Goal: Find specific page/section: Find specific page/section

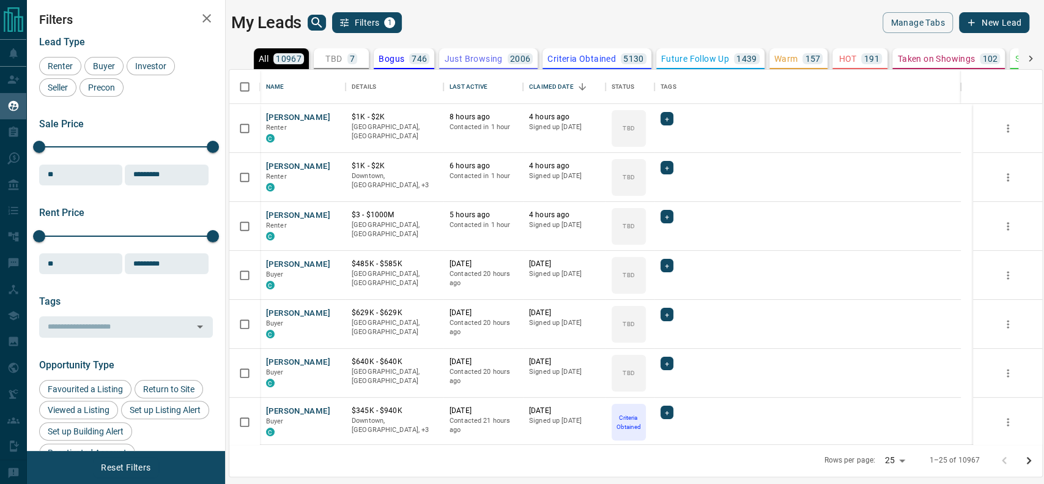
scroll to position [362, 800]
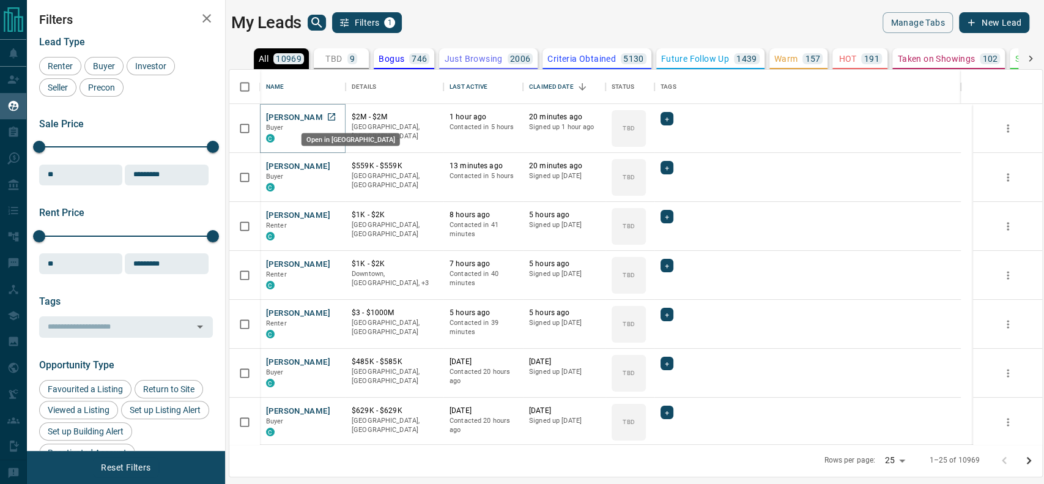
click at [325, 111] on link "Open in New Tab" at bounding box center [331, 117] width 16 height 16
click at [343, 61] on div "TBD 9" at bounding box center [341, 58] width 32 height 11
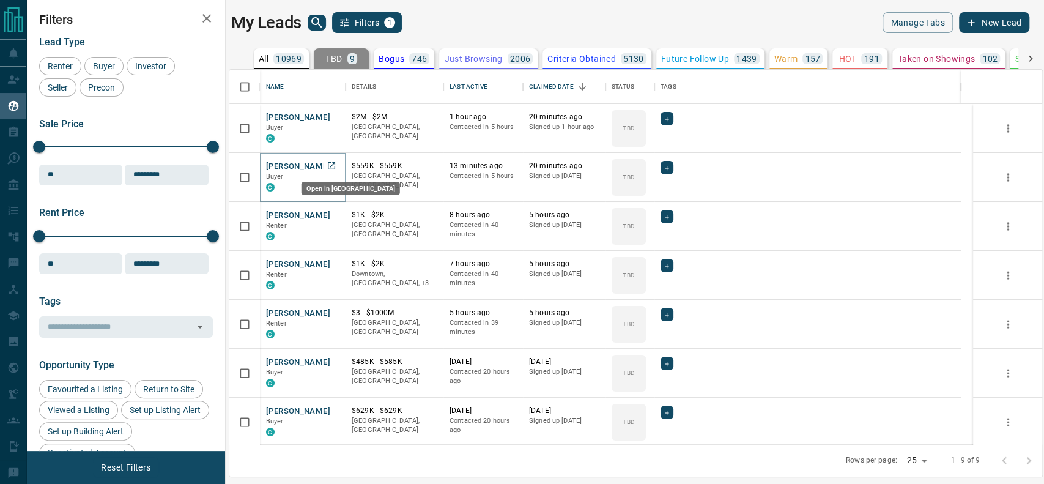
click at [332, 165] on icon "Open in New Tab" at bounding box center [332, 166] width 10 height 10
click at [334, 208] on div "[PERSON_NAME] Renter C" at bounding box center [303, 226] width 86 height 49
click at [331, 211] on icon "Open in New Tab" at bounding box center [332, 215] width 10 height 10
click at [327, 265] on icon "Open in New Tab" at bounding box center [332, 264] width 10 height 10
click at [323, 309] on link "Open in New Tab" at bounding box center [331, 312] width 16 height 16
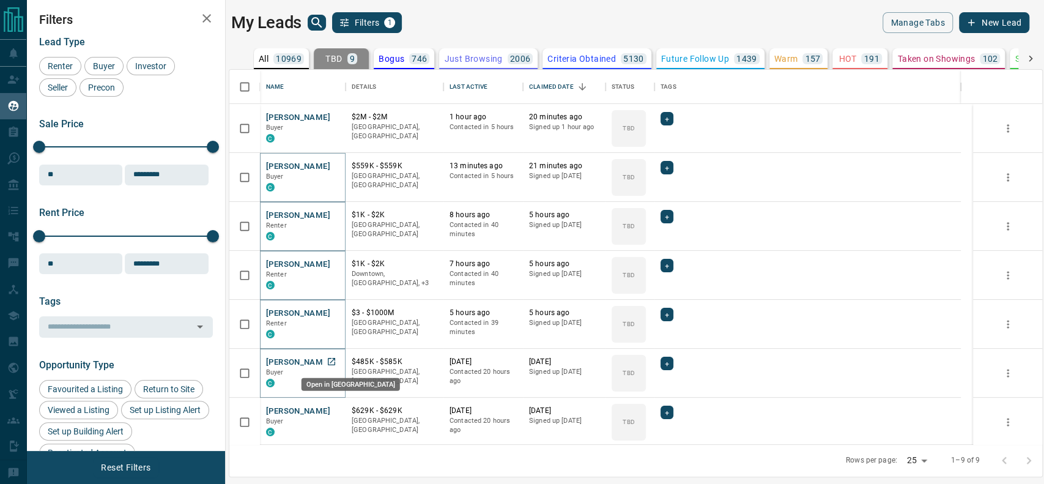
click at [327, 357] on icon "Open in New Tab" at bounding box center [332, 361] width 10 height 10
click at [330, 410] on icon "Open in New Tab" at bounding box center [331, 410] width 7 height 7
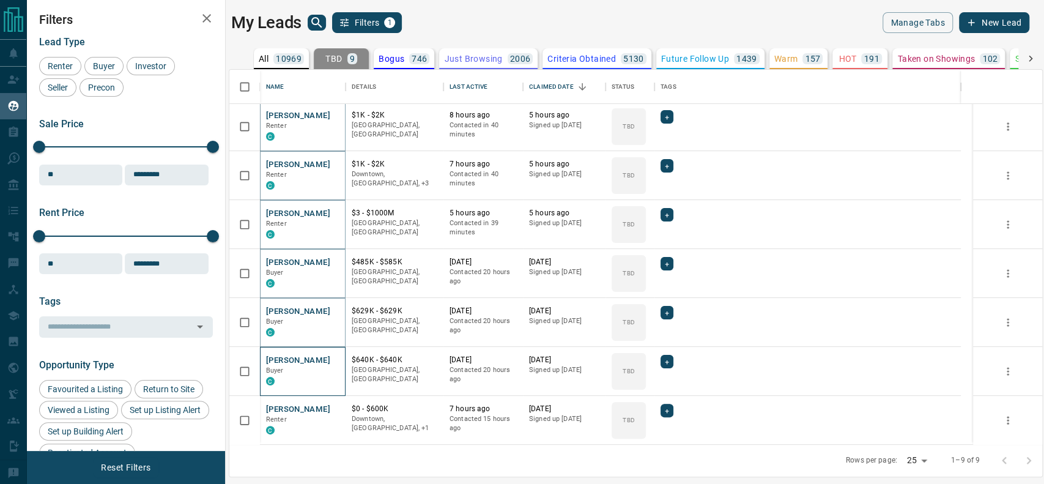
click at [330, 351] on div "[PERSON_NAME] C" at bounding box center [303, 371] width 86 height 49
click at [330, 352] on div "[PERSON_NAME] C" at bounding box center [303, 371] width 86 height 49
click at [330, 355] on icon "Open in New Tab" at bounding box center [332, 360] width 10 height 10
click at [333, 412] on icon "Open in New Tab" at bounding box center [332, 409] width 10 height 10
